Goal: Navigation & Orientation: Find specific page/section

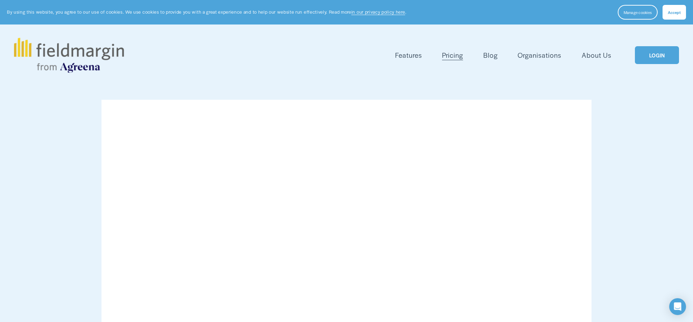
click at [654, 52] on link "LOGIN" at bounding box center [657, 55] width 44 height 18
